Goal: Task Accomplishment & Management: Manage account settings

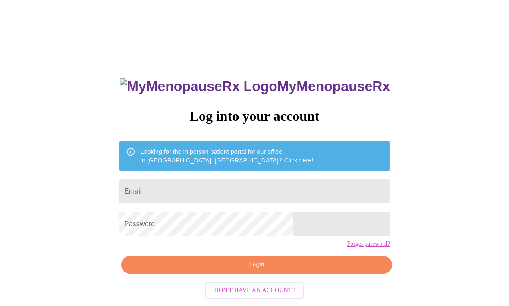
scroll to position [38, 0]
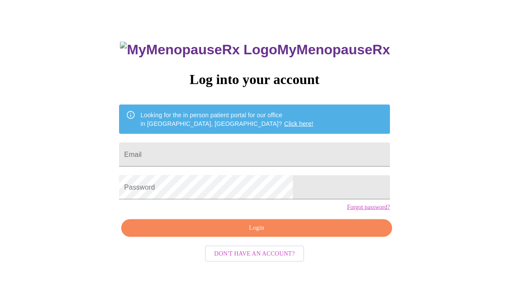
click at [209, 156] on input "Email" at bounding box center [254, 155] width 271 height 24
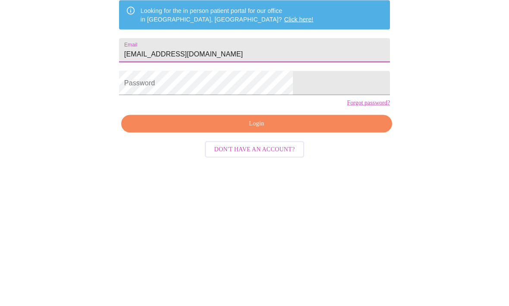
type input "[EMAIL_ADDRESS][DOMAIN_NAME]"
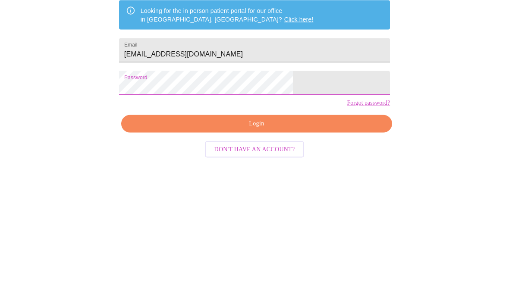
scroll to position [37, 0]
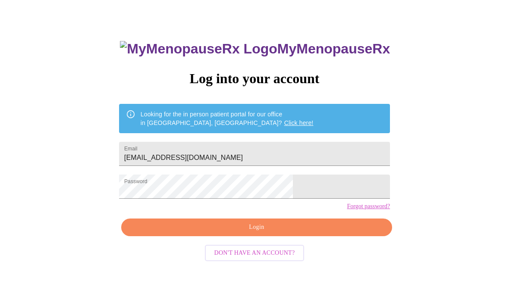
click at [297, 237] on button "Login" at bounding box center [256, 228] width 271 height 18
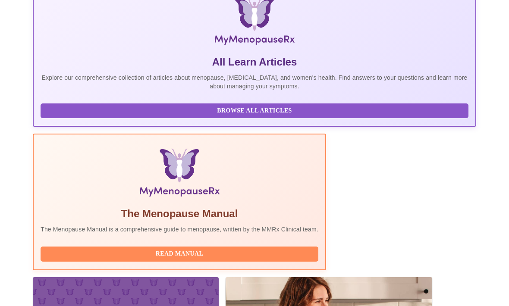
scroll to position [170, 0]
